Goal: Transaction & Acquisition: Purchase product/service

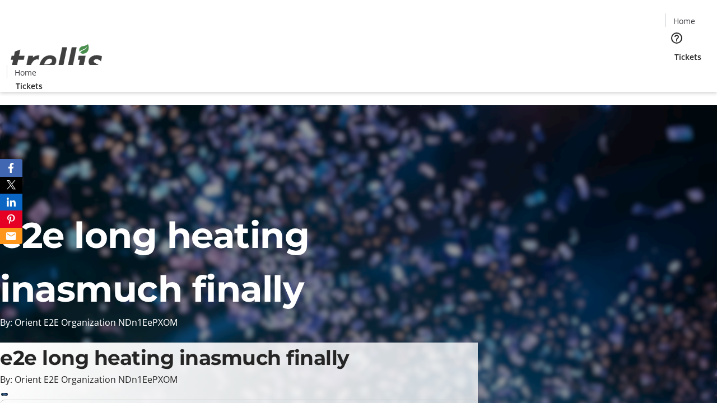
click at [674, 51] on span "Tickets" at bounding box center [687, 57] width 27 height 12
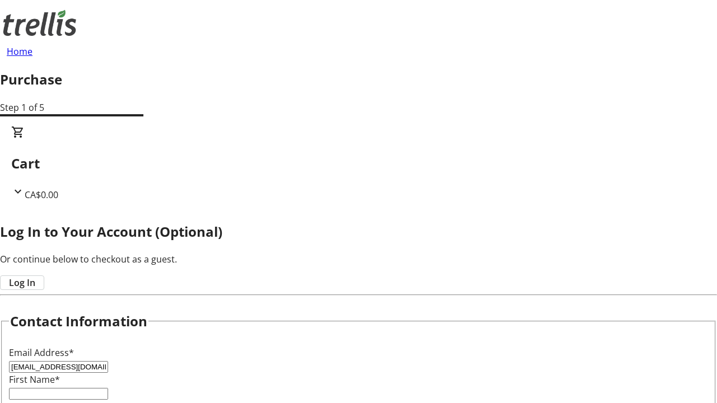
type input "[EMAIL_ADDRESS][DOMAIN_NAME]"
type input "[PERSON_NAME]"
